Goal: Navigation & Orientation: Find specific page/section

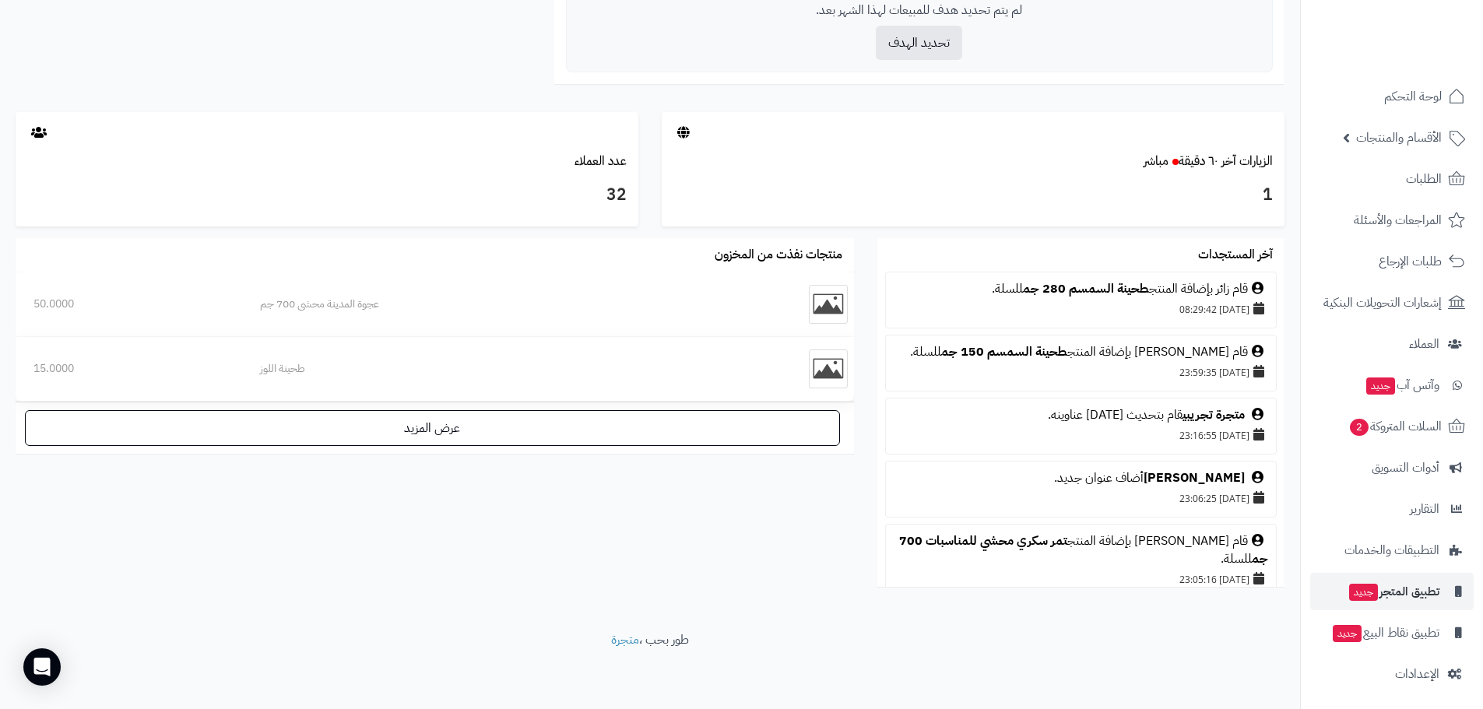
scroll to position [3, 0]
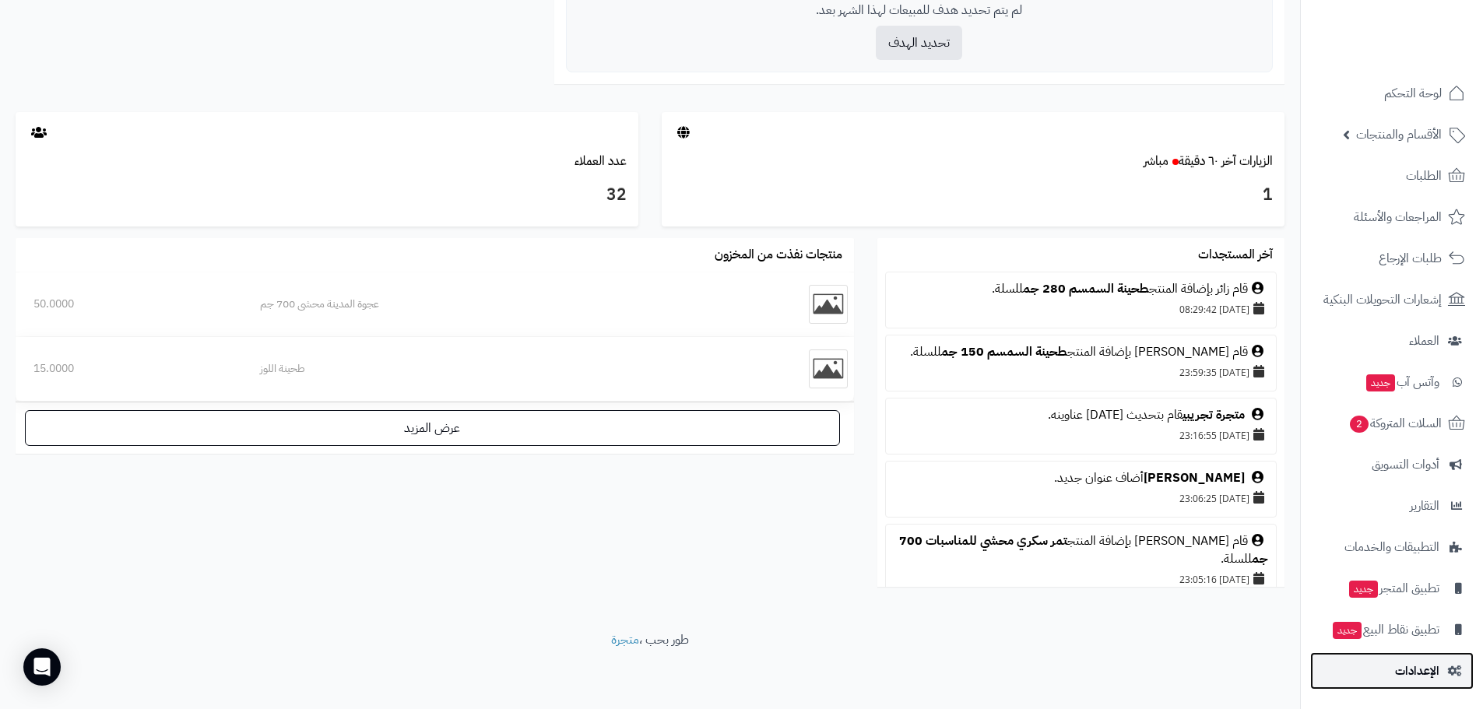
click at [1388, 668] on link "الإعدادات" at bounding box center [1392, 670] width 164 height 37
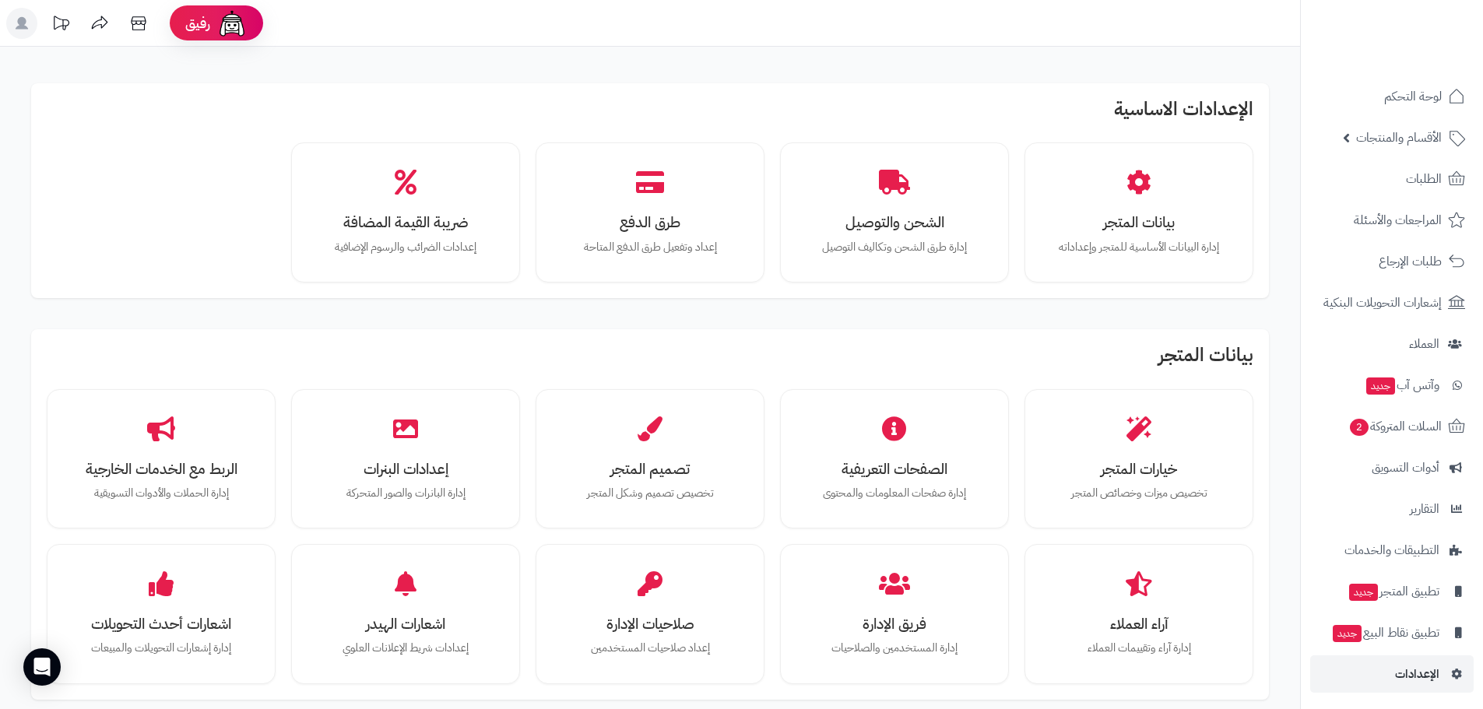
scroll to position [3, 0]
click at [1408, 667] on span "الإعدادات" at bounding box center [1417, 671] width 44 height 22
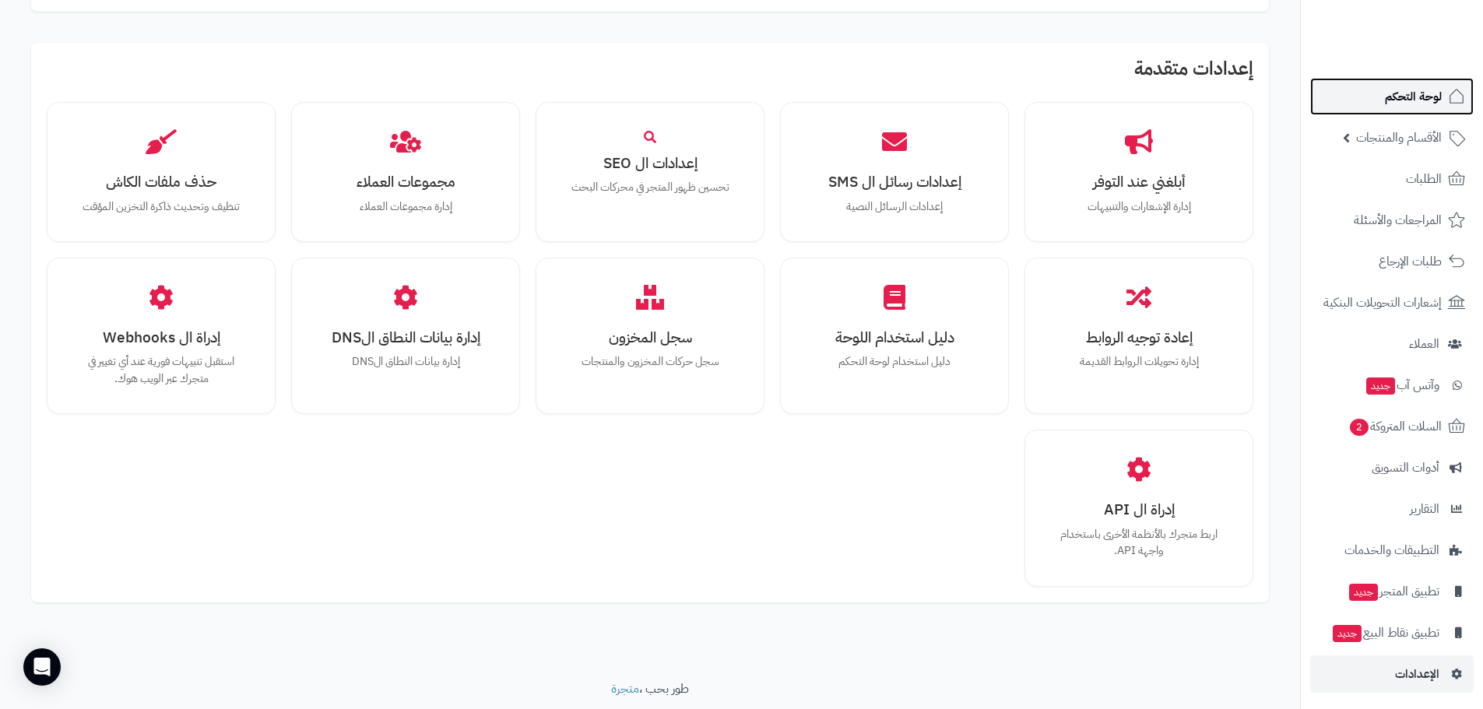
click at [1440, 108] on link "لوحة التحكم" at bounding box center [1392, 96] width 164 height 37
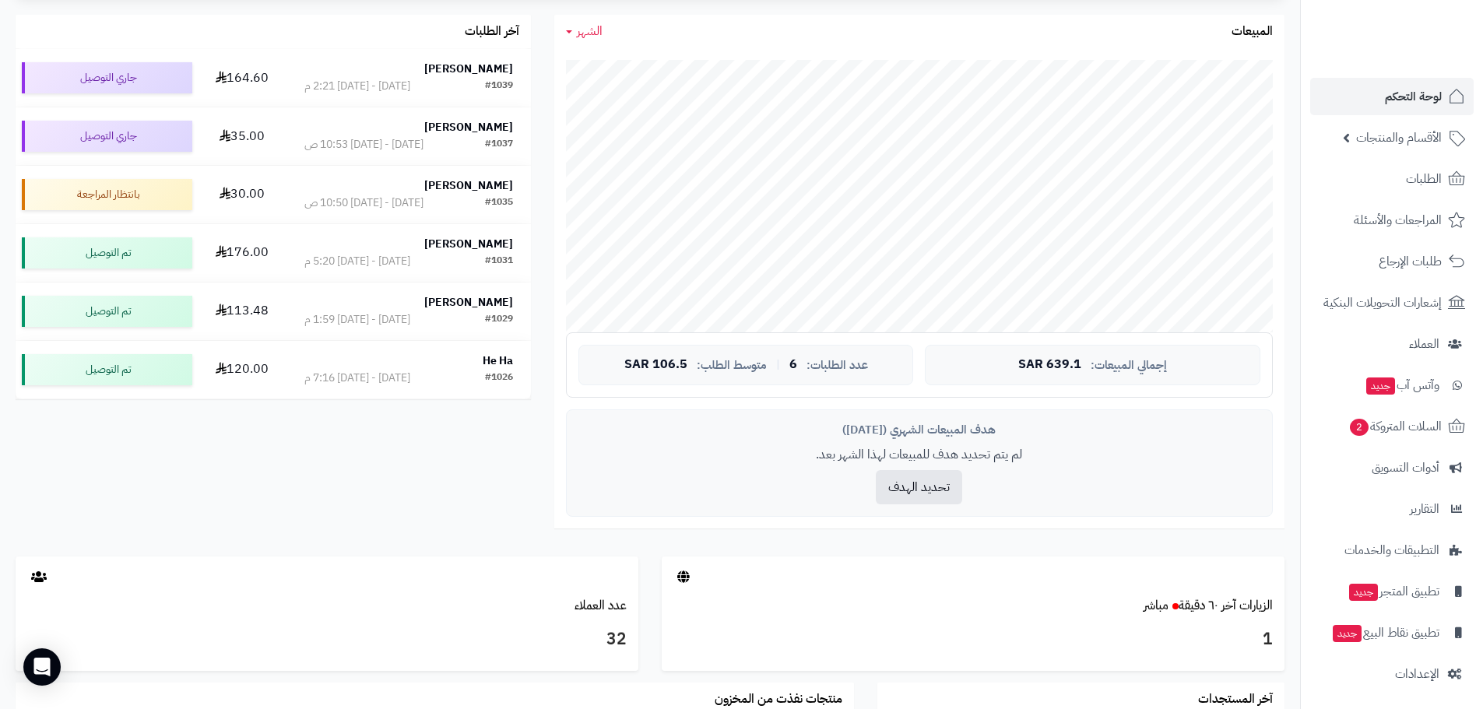
scroll to position [249, 0]
